Goal: Task Accomplishment & Management: Manage account settings

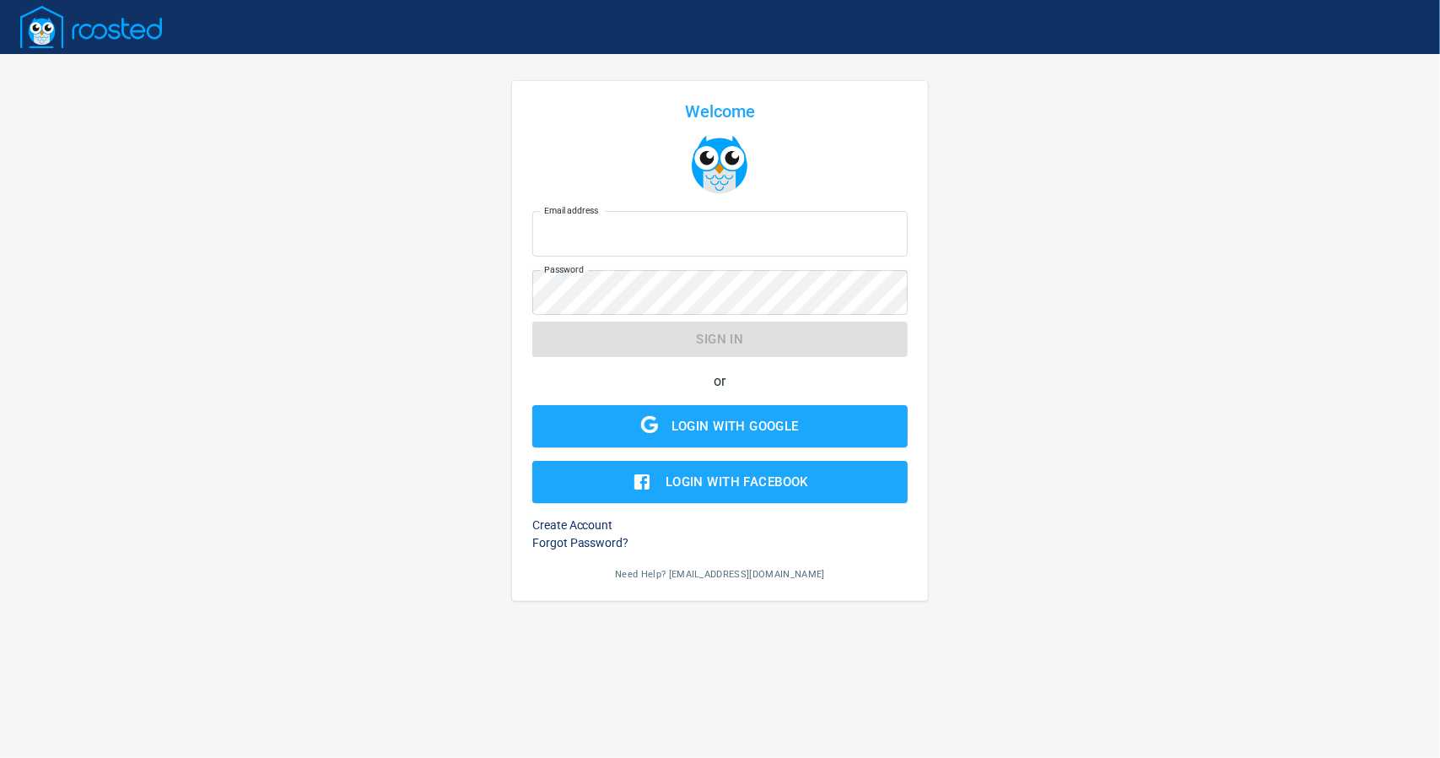
type input "[EMAIL_ADDRESS][DOMAIN_NAME]"
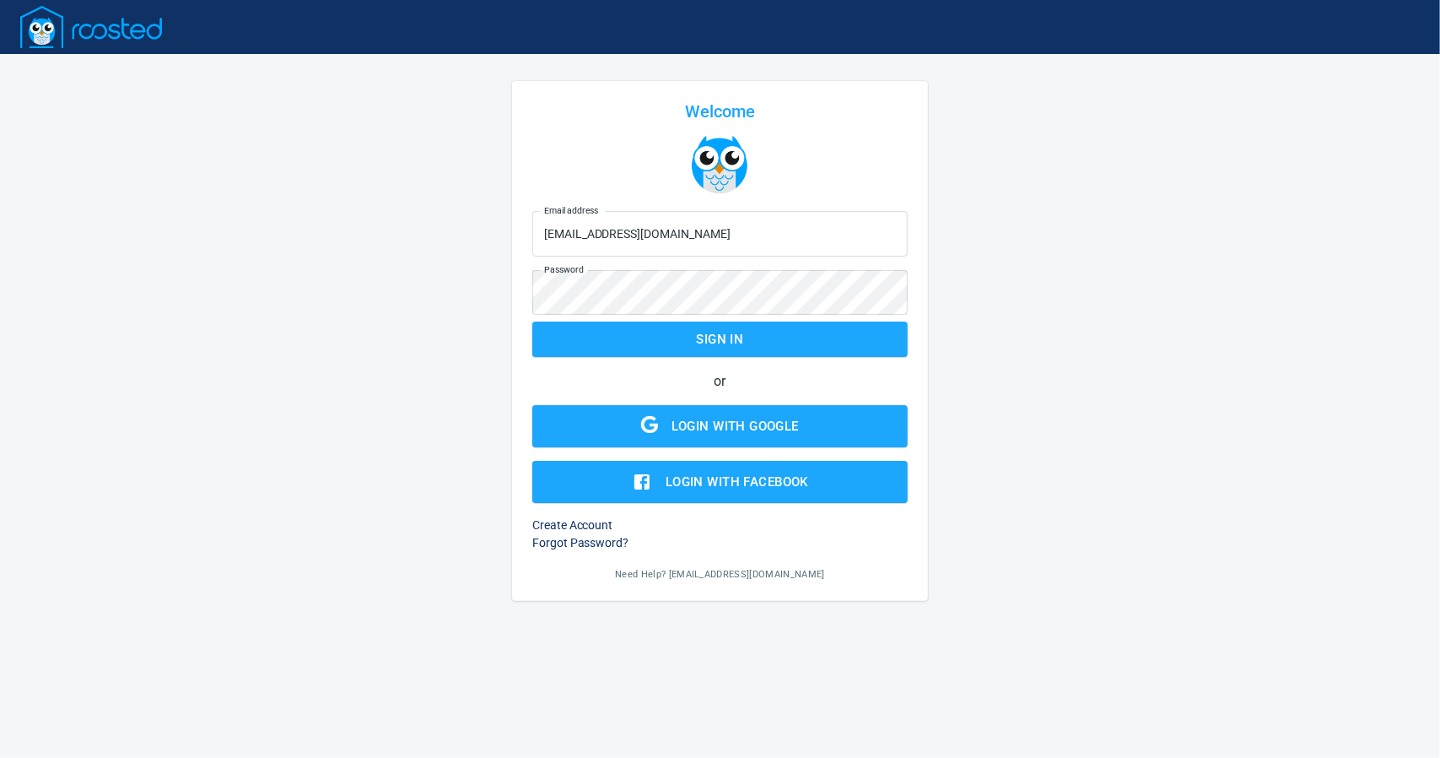
click at [586, 341] on form "Email address [EMAIL_ADDRESS][DOMAIN_NAME] Email address Password Password Sign…" at bounding box center [720, 353] width 376 height 299
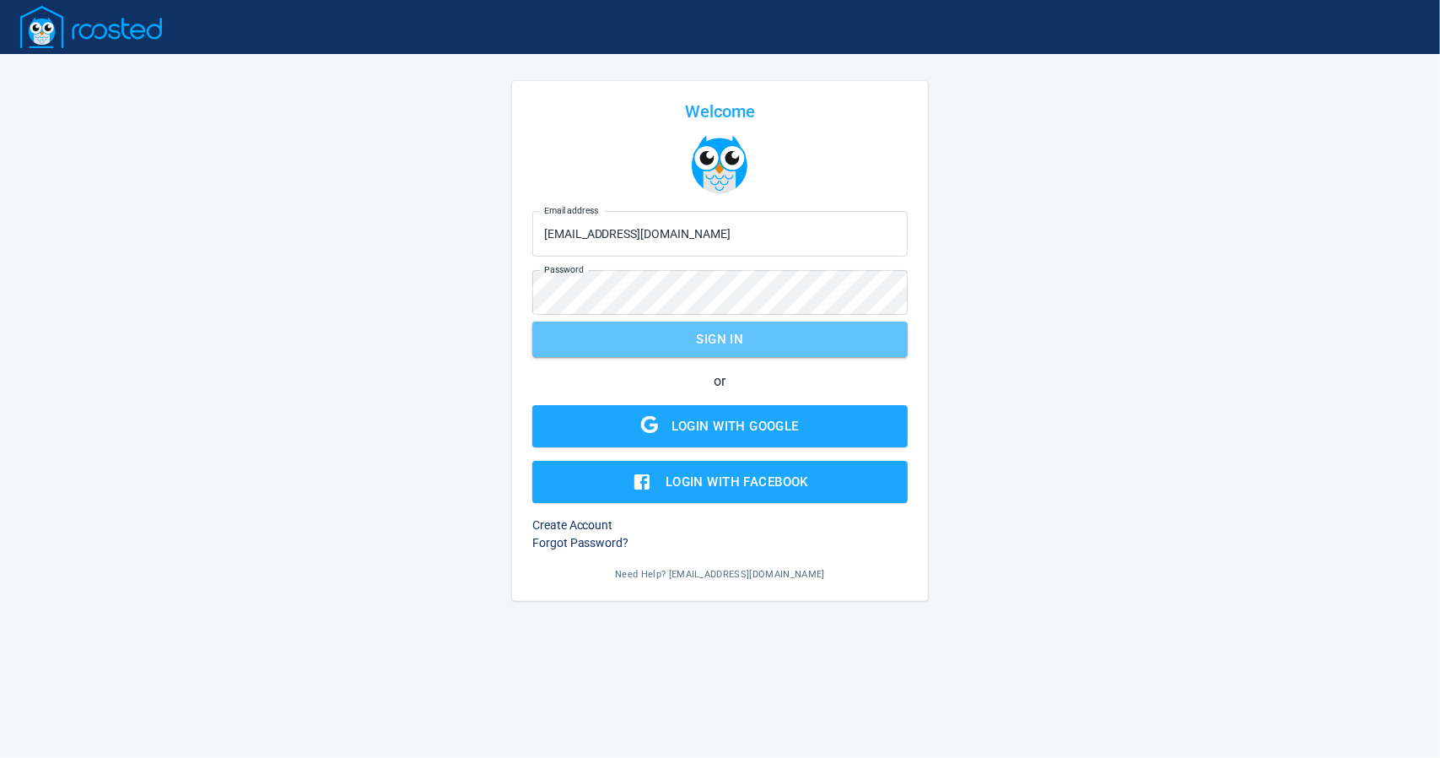
click at [731, 337] on span "Sign in" at bounding box center [720, 339] width 338 height 22
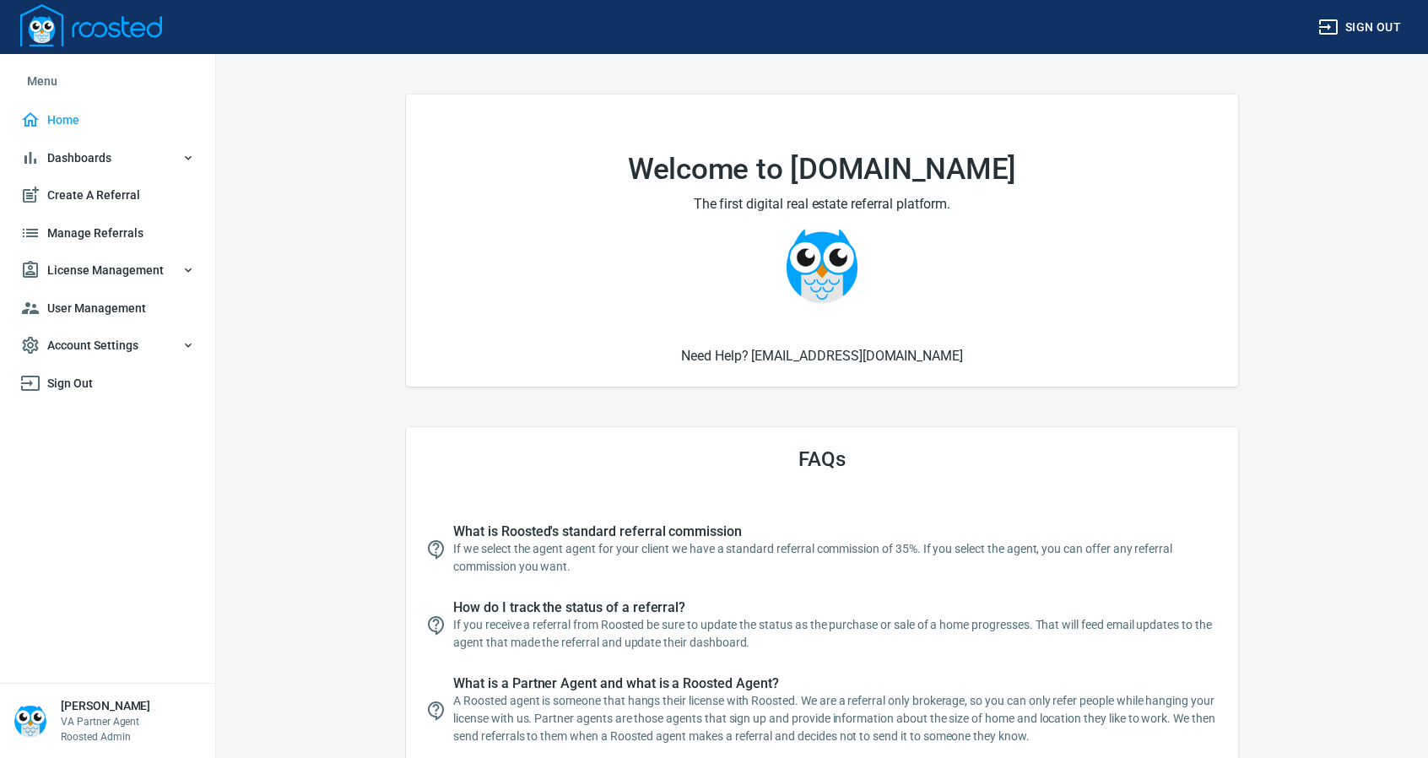
click at [76, 268] on span "License Management" at bounding box center [107, 270] width 175 height 21
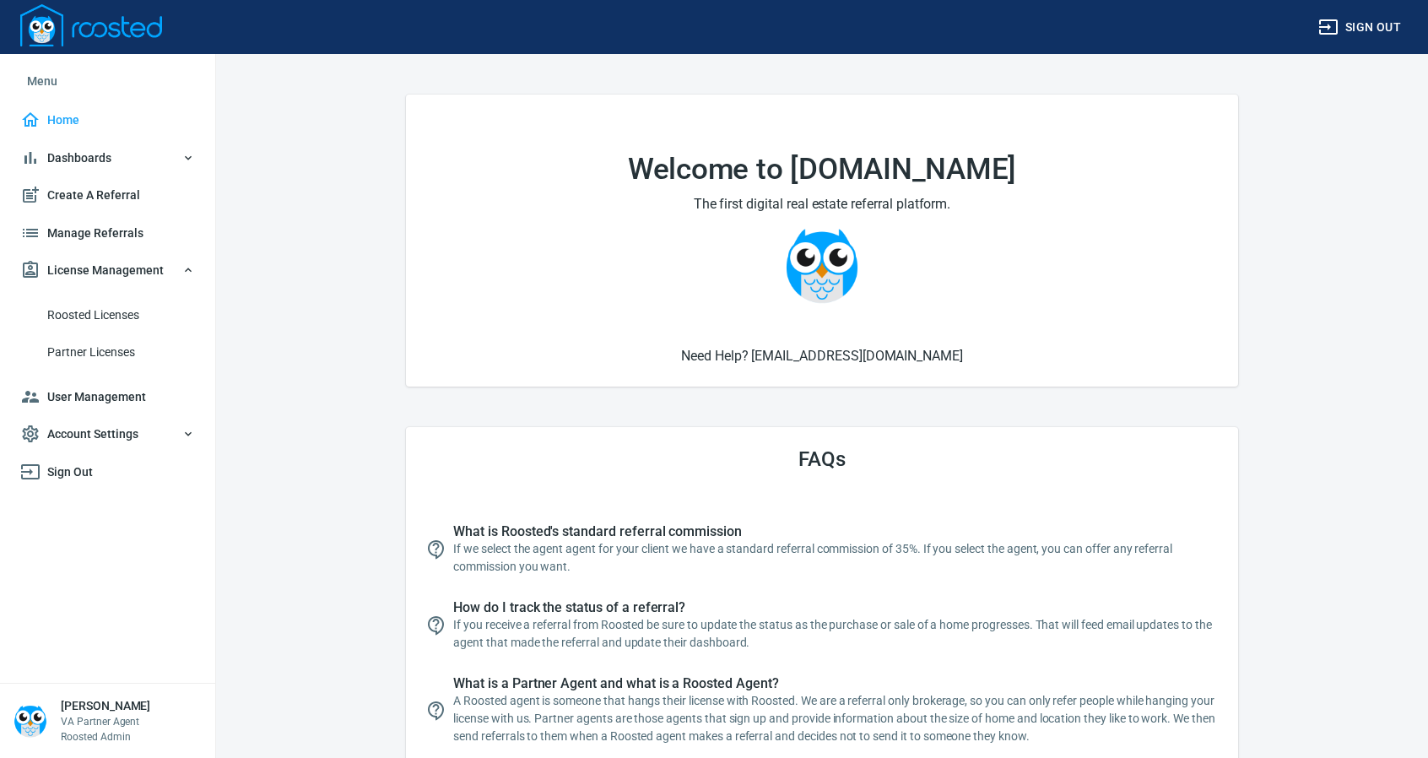
click at [63, 316] on span "Roosted Licenses" at bounding box center [121, 315] width 148 height 21
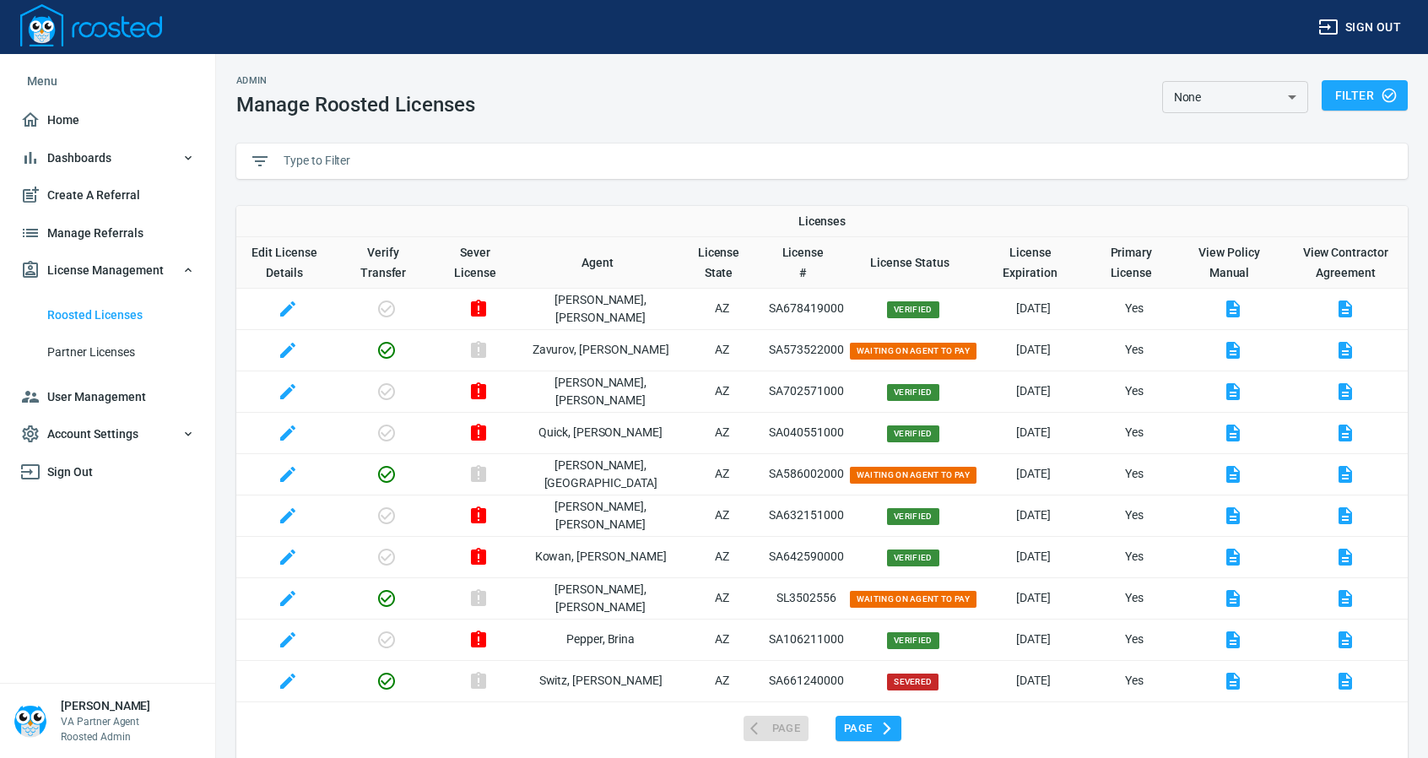
click at [314, 154] on input "text" at bounding box center [839, 161] width 1111 height 25
paste input "SA682744000"
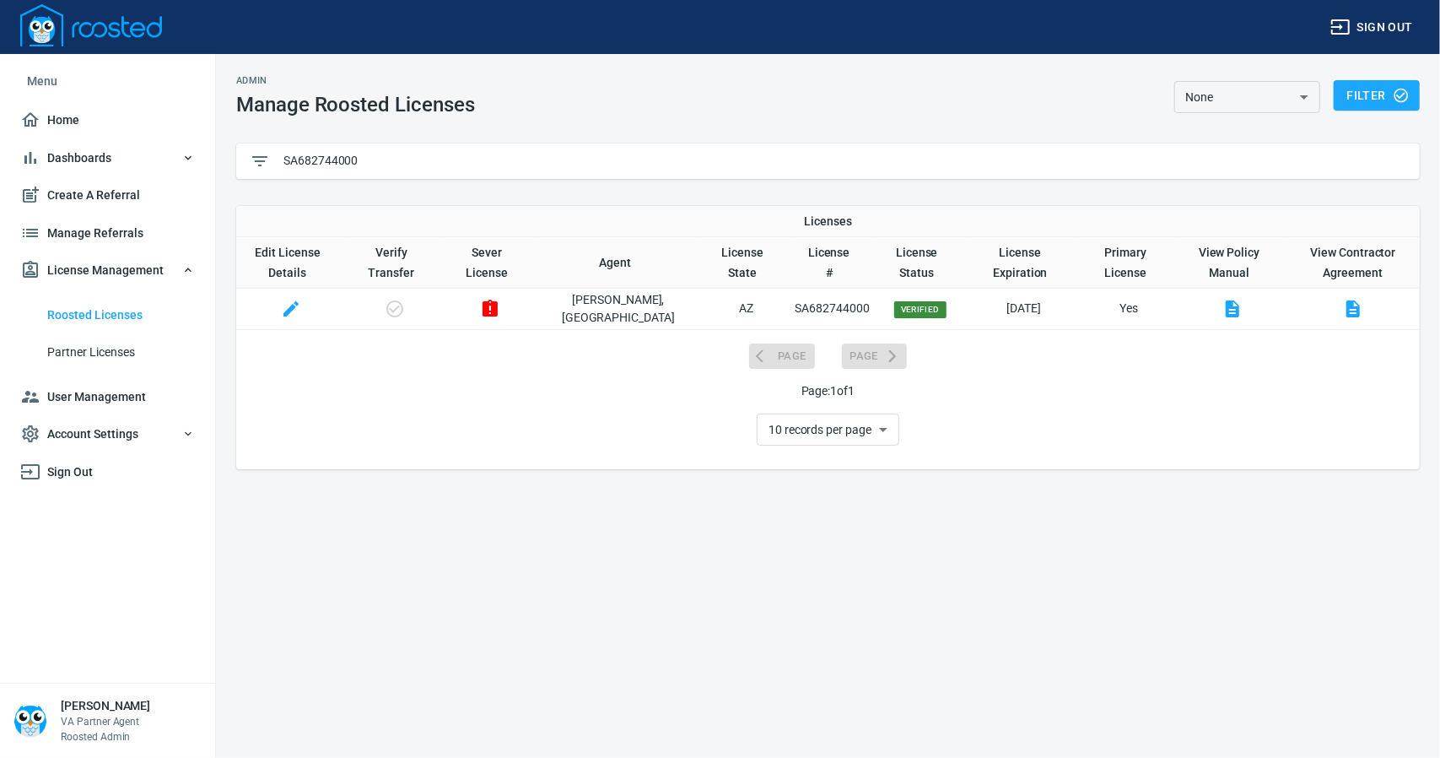
type input "SA682744000"
click at [289, 314] on icon "button" at bounding box center [291, 308] width 15 height 15
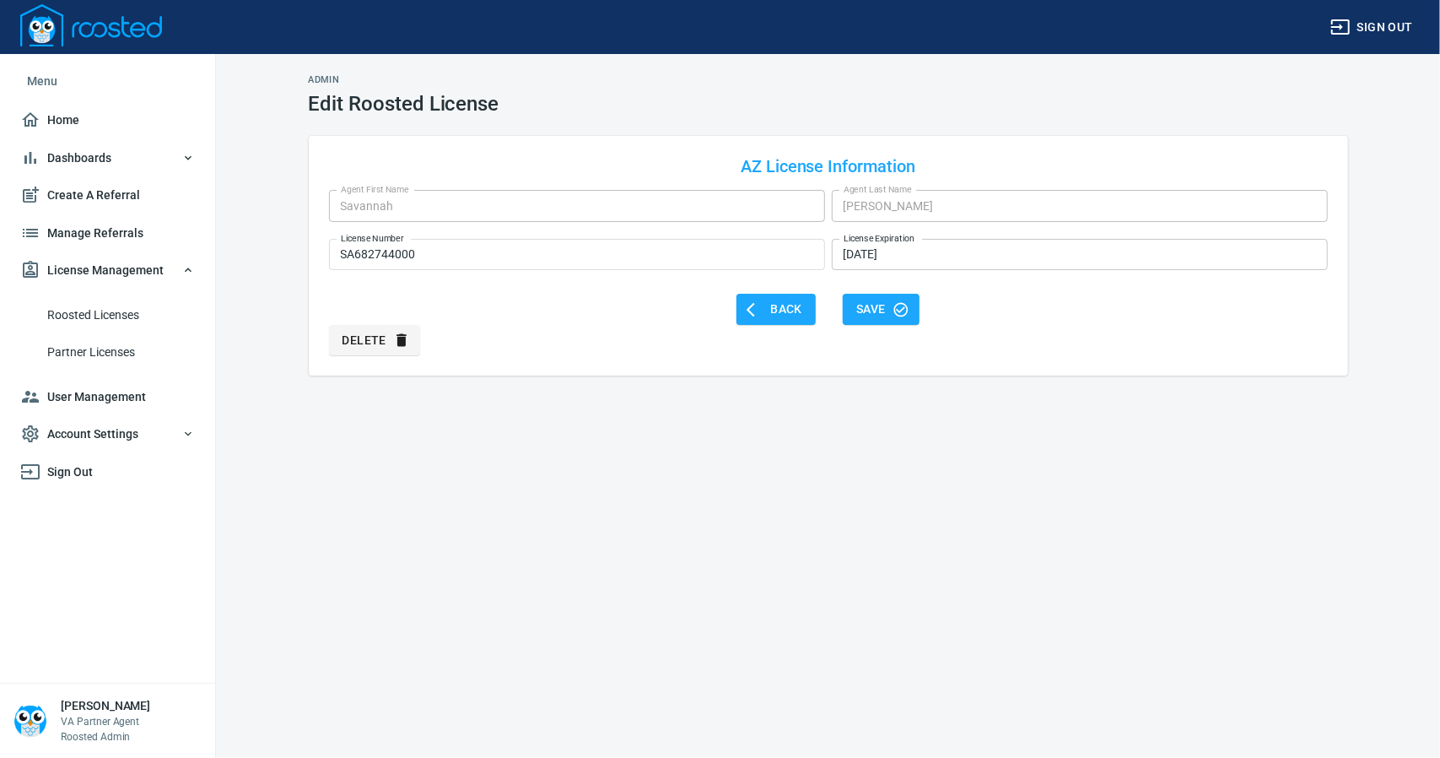
click at [928, 256] on input "[DATE]" at bounding box center [1080, 255] width 496 height 32
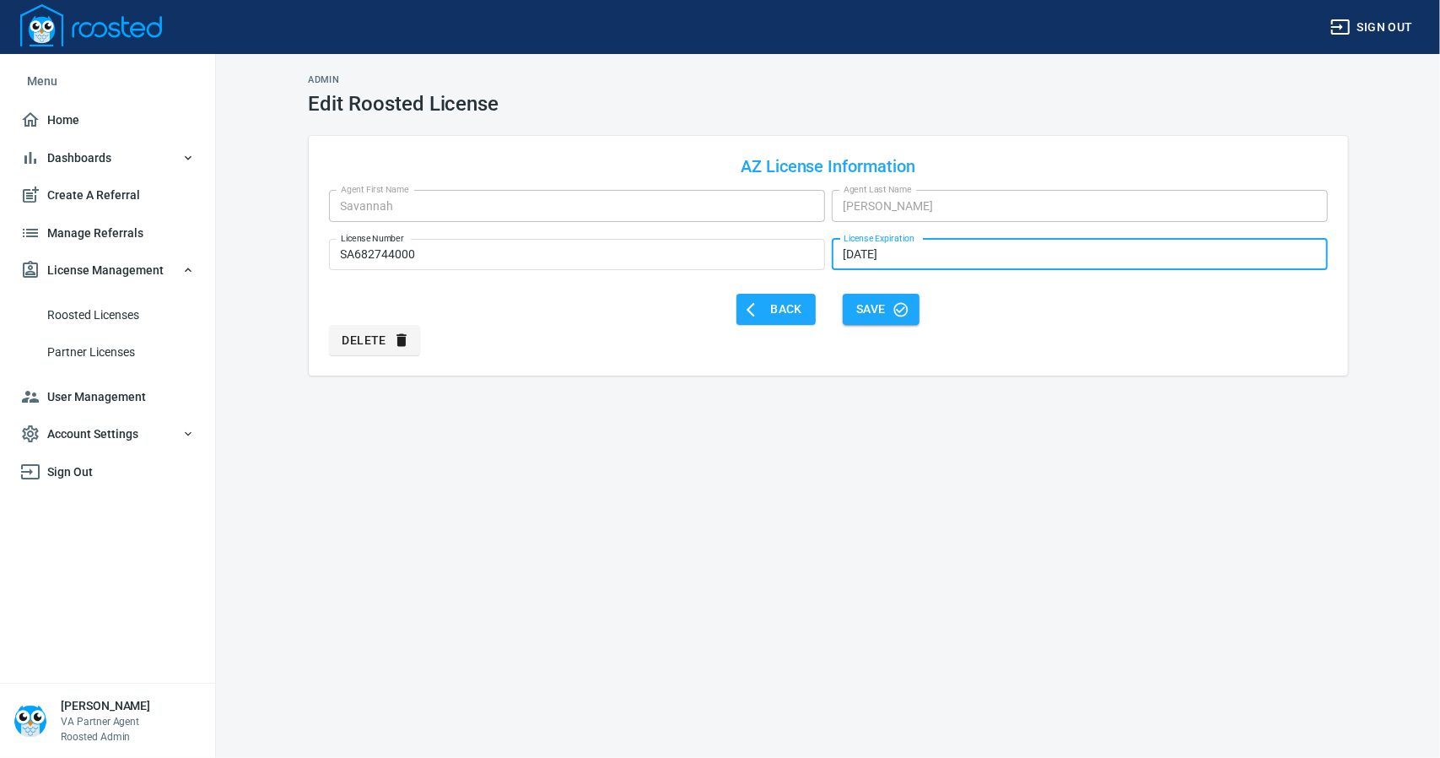
type input "[DATE]"
click at [881, 307] on span "Save" at bounding box center [882, 309] width 50 height 21
